Goal: Navigation & Orientation: Find specific page/section

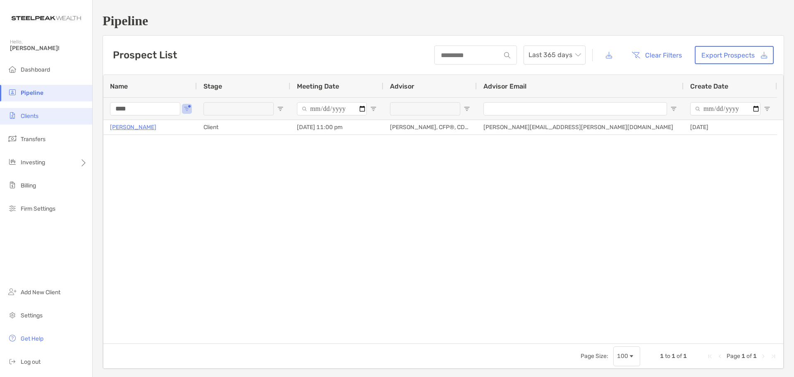
click at [30, 118] on span "Clients" at bounding box center [30, 115] width 18 height 7
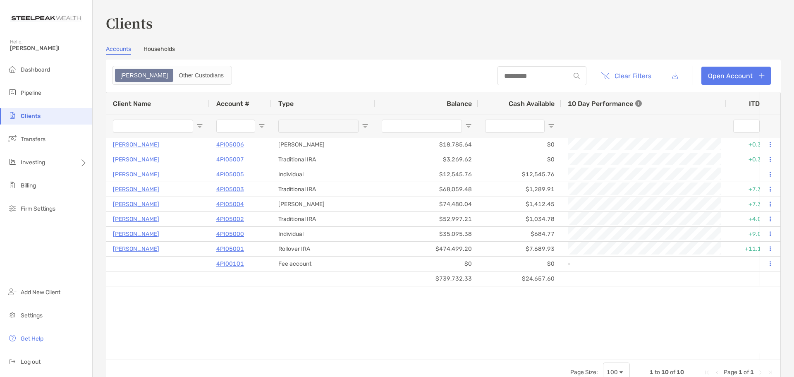
click at [162, 48] on link "Households" at bounding box center [158, 49] width 31 height 9
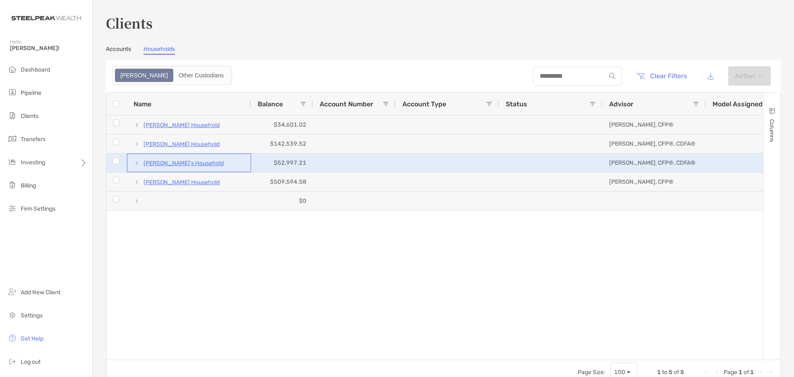
click at [138, 164] on span at bounding box center [137, 163] width 7 height 7
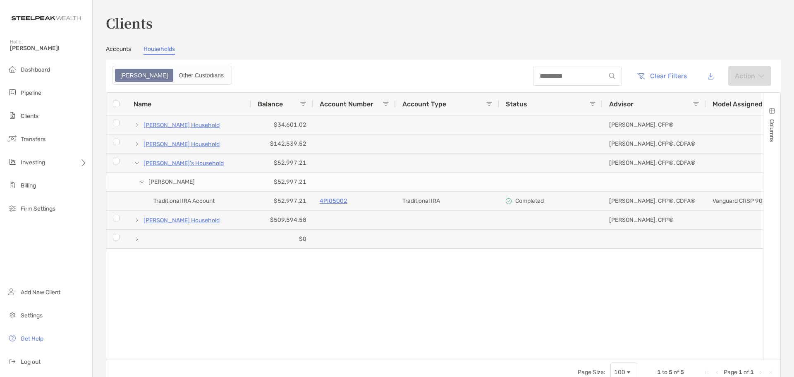
click at [113, 52] on link "Accounts" at bounding box center [118, 49] width 25 height 9
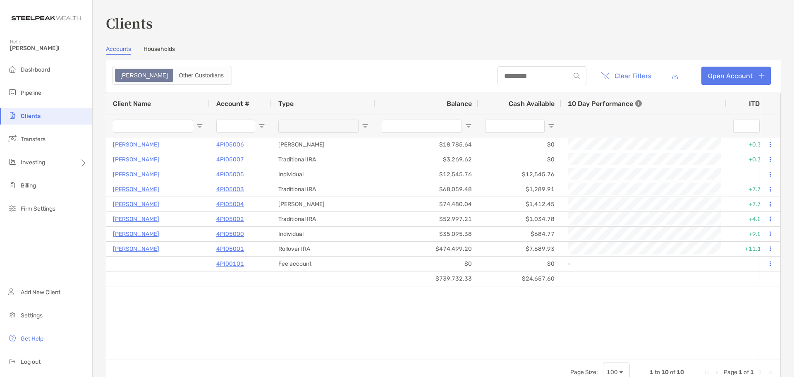
click at [274, 53] on div "Accounts Households" at bounding box center [443, 49] width 675 height 9
